Goal: Manage account settings

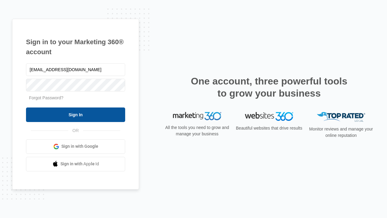
click at [76, 114] on input "Sign In" at bounding box center [75, 114] width 99 height 15
